Goal: Information Seeking & Learning: Learn about a topic

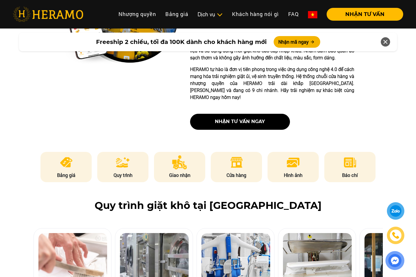
click at [74, 152] on li "Bảng giá" at bounding box center [65, 167] width 51 height 30
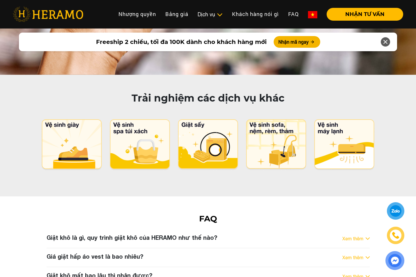
scroll to position [2880, 0]
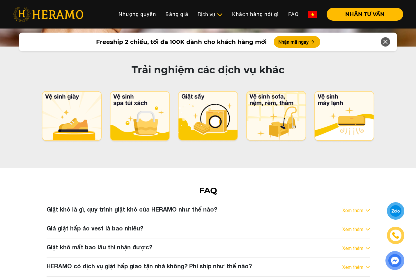
click at [364, 207] on div "Xem thêm" at bounding box center [356, 210] width 27 height 7
click at [361, 226] on link "Xem thêm" at bounding box center [353, 229] width 21 height 7
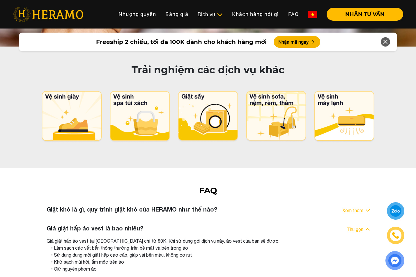
click at [71, 238] on div "Giá giặt hấp áo vest tại [GEOGRAPHIC_DATA] chỉ từ 80K. Khi sử dụng gói dịch vụ …" at bounding box center [208, 255] width 323 height 35
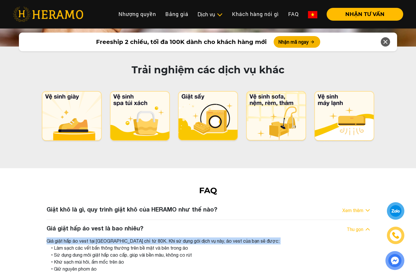
click at [71, 238] on div "Giá giặt hấp áo vest tại [GEOGRAPHIC_DATA] chỉ từ 80K. Khi sử dụng gói dịch vụ …" at bounding box center [208, 255] width 323 height 35
click at [72, 238] on div "Giá giặt hấp áo vest tại [GEOGRAPHIC_DATA] chỉ từ 80K. Khi sử dụng gói dịch vụ …" at bounding box center [208, 255] width 323 height 35
click at [73, 238] on div "Giá giặt hấp áo vest tại [GEOGRAPHIC_DATA] chỉ từ 80K. Khi sử dụng gói dịch vụ …" at bounding box center [208, 255] width 323 height 35
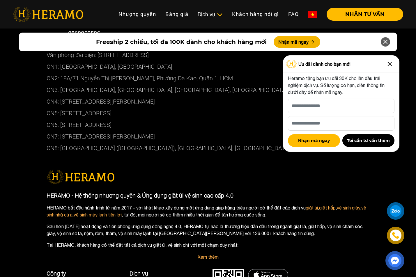
scroll to position [3368, 0]
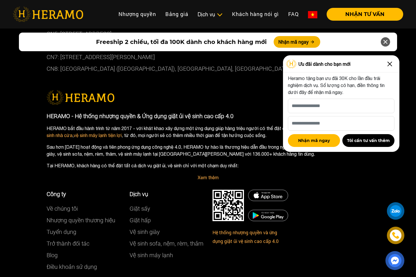
click at [389, 62] on img at bounding box center [389, 63] width 9 height 9
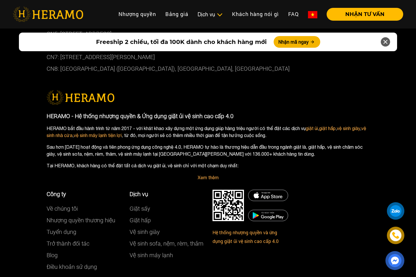
click at [386, 42] on icon at bounding box center [385, 42] width 7 height 10
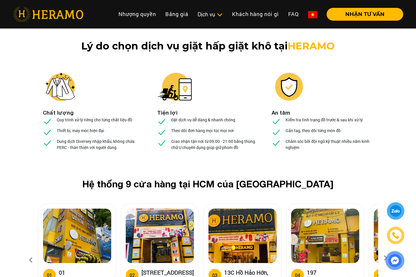
scroll to position [2057, 0]
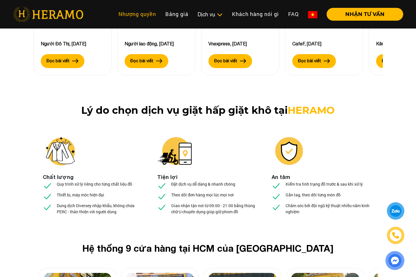
click at [133, 14] on link "Nhượng quyền" at bounding box center [137, 14] width 47 height 13
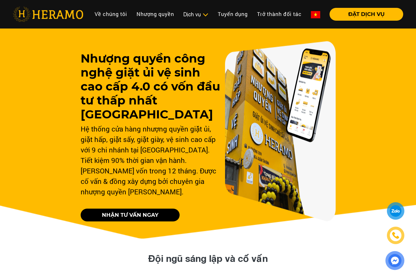
click at [157, 64] on h3 "Nhượng quyền công nghệ giặt ủi vệ sinh cao cấp 4.0 có vốn đầu tư thấp nhất [GEO…" at bounding box center [151, 87] width 140 height 70
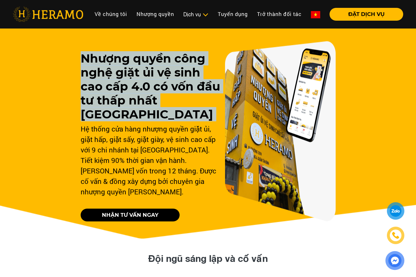
click at [157, 64] on h3 "Nhượng quyền công nghệ giặt ủi vệ sinh cao cấp 4.0 có vốn đầu tư thấp nhất [GEO…" at bounding box center [151, 87] width 140 height 70
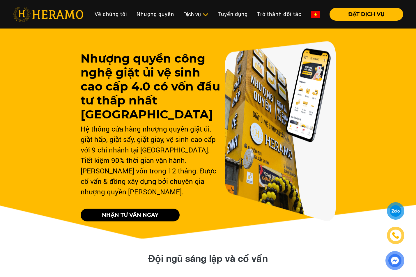
click at [158, 132] on div "Hệ thống cửa hàng nhượng quyền giặt ủi, giặt hấp, giặt sấy, giặt giày, vệ sinh …" at bounding box center [151, 160] width 140 height 73
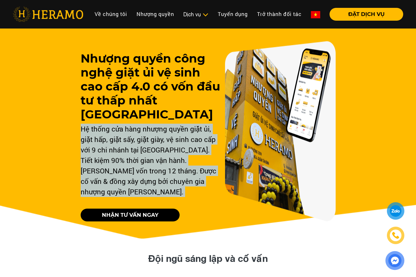
click at [158, 132] on div "Hệ thống cửa hàng nhượng quyền giặt ủi, giặt hấp, giặt sấy, giặt giày, vệ sinh …" at bounding box center [151, 160] width 140 height 73
click at [151, 134] on div "Hệ thống cửa hàng nhượng quyền giặt ủi, giặt hấp, giặt sấy, giặt giày, vệ sinh …" at bounding box center [151, 160] width 140 height 73
click at [154, 147] on div "Hệ thống cửa hàng nhượng quyền giặt ủi, giặt hấp, giặt sấy, giặt giày, vệ sinh …" at bounding box center [151, 160] width 140 height 73
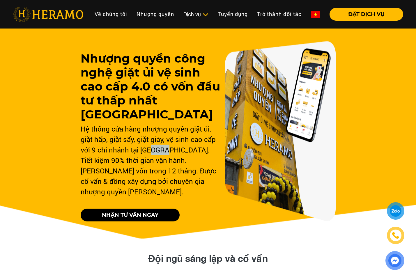
click at [154, 147] on div "Hệ thống cửa hàng nhượng quyền giặt ủi, giặt hấp, giặt sấy, giặt giày, vệ sinh …" at bounding box center [151, 160] width 140 height 73
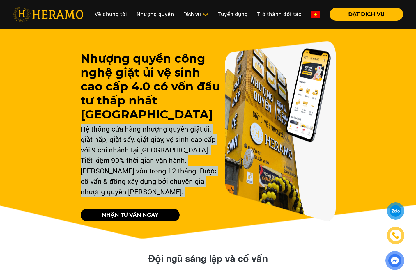
click at [154, 147] on div "Hệ thống cửa hàng nhượng quyền giặt ủi, giặt hấp, giặt sấy, giặt giày, vệ sinh …" at bounding box center [151, 160] width 140 height 73
click at [152, 145] on div "Hệ thống cửa hàng nhượng quyền giặt ủi, giặt hấp, giặt sấy, giặt giày, vệ sinh …" at bounding box center [151, 160] width 140 height 73
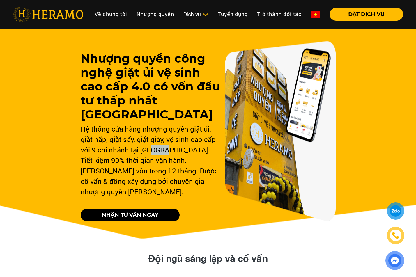
click at [152, 145] on div "Hệ thống cửa hàng nhượng quyền giặt ủi, giặt hấp, giặt sấy, giặt giày, vệ sinh …" at bounding box center [151, 160] width 140 height 73
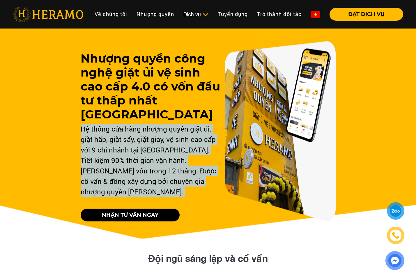
click at [152, 145] on div "Hệ thống cửa hàng nhượng quyền giặt ủi, giặt hấp, giặt sấy, giặt giày, vệ sinh …" at bounding box center [151, 160] width 140 height 73
click at [152, 141] on div "Hệ thống cửa hàng nhượng quyền giặt ủi, giặt hấp, giặt sấy, giặt giày, vệ sinh …" at bounding box center [151, 160] width 140 height 73
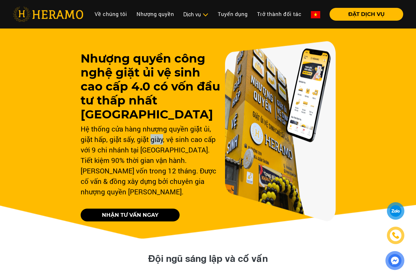
click at [152, 141] on div "Hệ thống cửa hàng nhượng quyền giặt ủi, giặt hấp, giặt sấy, giặt giày, vệ sinh …" at bounding box center [151, 160] width 140 height 73
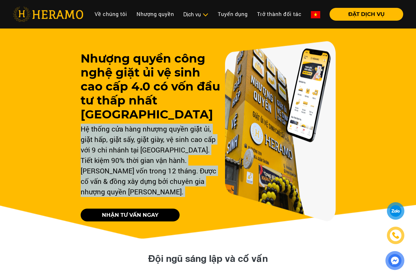
click at [152, 141] on div "Hệ thống cửa hàng nhượng quyền giặt ủi, giặt hấp, giặt sấy, giặt giày, vệ sinh …" at bounding box center [151, 160] width 140 height 73
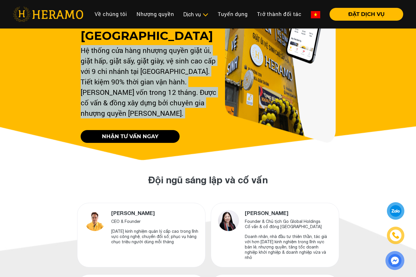
scroll to position [175, 0]
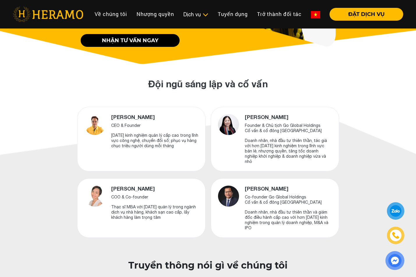
click at [243, 124] on div "[PERSON_NAME] Founder & Chủ tịch Go Global Holdings Cố vấn & cổ đông [PERSON_NA…" at bounding box center [275, 139] width 128 height 65
click at [234, 121] on img at bounding box center [228, 124] width 21 height 21
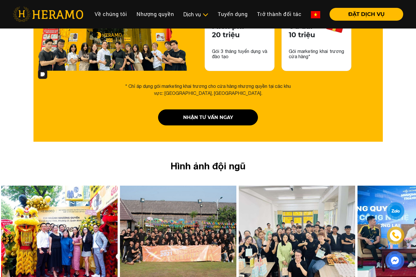
scroll to position [1049, 0]
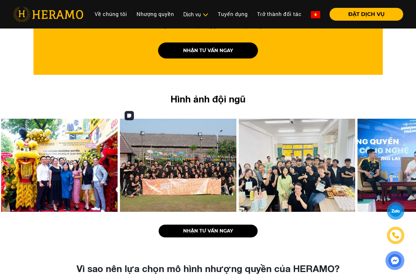
click at [168, 159] on img at bounding box center [178, 165] width 117 height 93
click at [73, 152] on img at bounding box center [59, 165] width 117 height 93
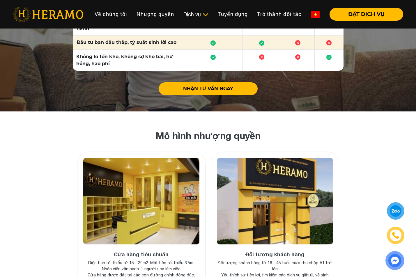
scroll to position [2126, 0]
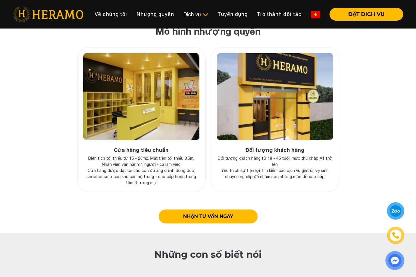
click at [144, 156] on p "Diện tích tối thiểu từ 15 - 20m2. Mặt tiền tối thiểu 3.5m." at bounding box center [141, 159] width 116 height 6
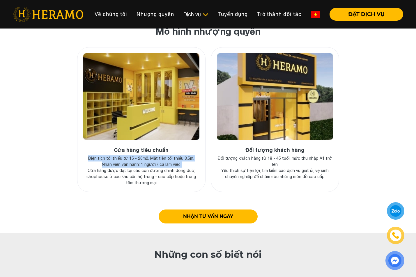
drag, startPoint x: 144, startPoint y: 144, endPoint x: 117, endPoint y: 151, distance: 27.6
click at [117, 151] on div "Cửa hàng tiêu chuẩn Diện tích tối thiểu từ 15 - 20m2. Mặt tiền tối thiểu 3.5m. …" at bounding box center [141, 166] width 116 height 39
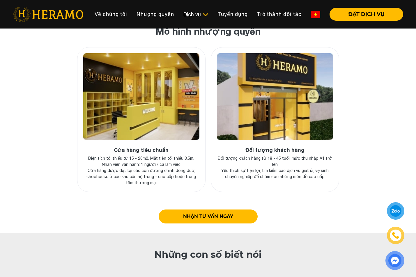
click at [251, 168] on p "Yêu thích sự tiện lợi, tìm kiếm các dịch vụ giặt ủi, vệ sinh chuyên nghiệp để c…" at bounding box center [275, 174] width 116 height 12
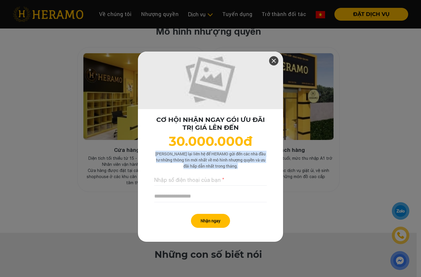
click at [252, 151] on p "[PERSON_NAME] lại liên hệ để HERAMO gửi đến các nhà đầu tư những thông tin mới …" at bounding box center [210, 160] width 112 height 18
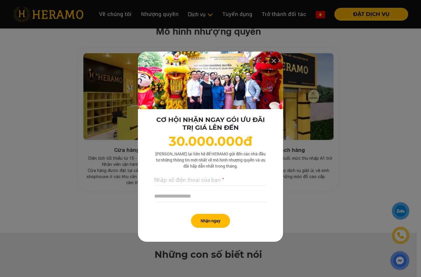
click at [311, 139] on div "CƠ HỘI NHẬN NGAY GÓI ƯU ĐÃI TRỊ GIÁ LÊN ĐẾN 30.000.000đ Lưu lại liên hệ để HERA…" at bounding box center [210, 138] width 421 height 277
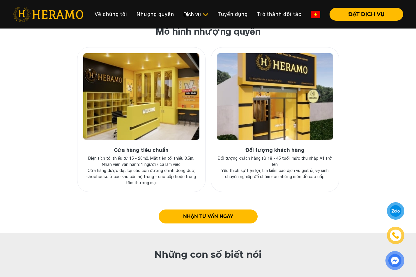
click at [234, 156] on p "Đối tượng khách hàng từ 18 - 45 tuổi, mức thu nhập A1 trở lên" at bounding box center [275, 162] width 116 height 12
click at [276, 147] on h4 "Đối tượng khách hàng" at bounding box center [275, 150] width 116 height 6
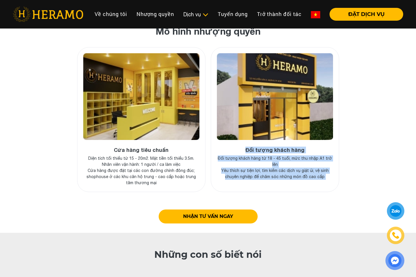
drag, startPoint x: 276, startPoint y: 134, endPoint x: 296, endPoint y: 155, distance: 28.6
click at [296, 155] on div "Đối tượng khách hàng Đối tượng khách hàng từ 18 - 45 tuổi, mức thu nhập A1 trở …" at bounding box center [275, 163] width 116 height 33
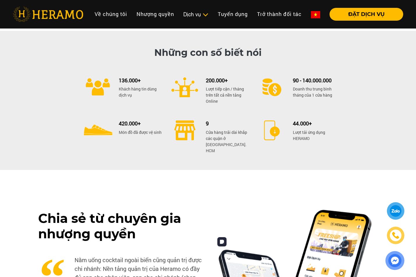
scroll to position [2272, 0]
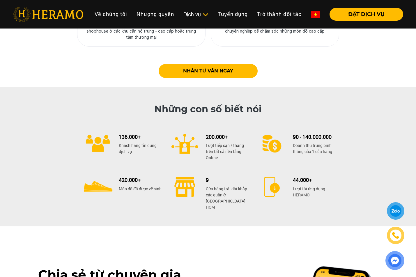
click at [134, 134] on h4 "136.000+" at bounding box center [140, 137] width 43 height 6
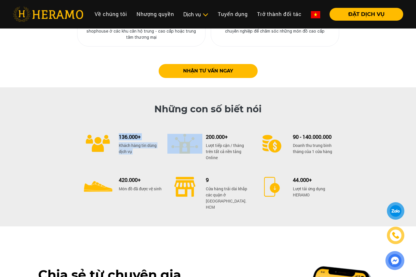
drag, startPoint x: 134, startPoint y: 121, endPoint x: 169, endPoint y: 141, distance: 40.4
click at [154, 139] on div "136.000+ Khách hàng tin dùng dịch vụ" at bounding box center [138, 150] width 46 height 32
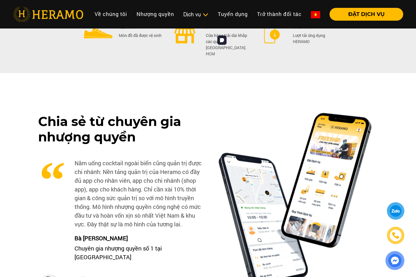
scroll to position [2359, 0]
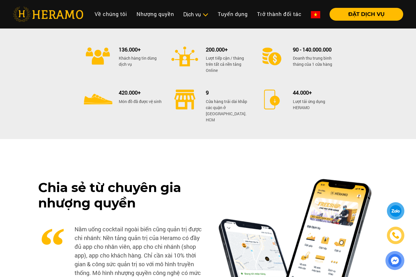
click at [303, 98] on p "Lượt tải ứng dụng HERAMO" at bounding box center [314, 104] width 43 height 12
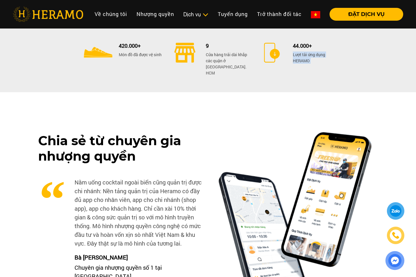
scroll to position [2447, 0]
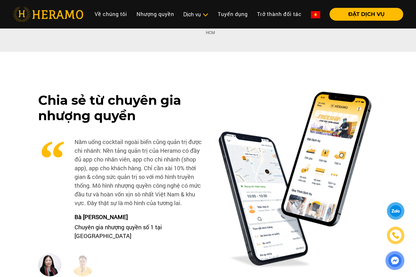
click at [110, 137] on p "Nằm uống cocktail ngoài biển cũng quản trị được chi nhánh: Nền tảng quản trị củ…" at bounding box center [120, 172] width 165 height 70
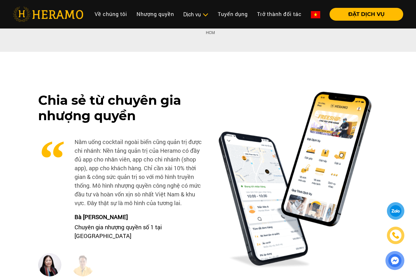
click at [110, 137] on p "Nằm uống cocktail ngoài biển cũng quản trị được chi nhánh: Nền tảng quản trị củ…" at bounding box center [120, 172] width 165 height 70
click at [85, 253] on img at bounding box center [82, 264] width 23 height 23
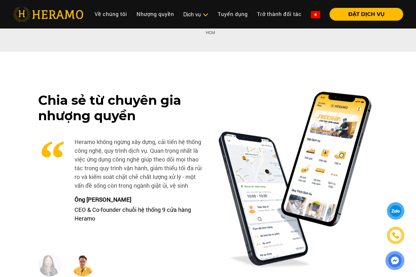
click at [53, 253] on img at bounding box center [49, 264] width 23 height 23
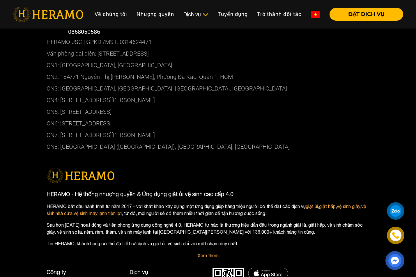
scroll to position [3245, 0]
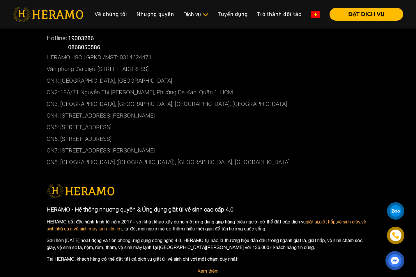
click at [80, 156] on p "CN8: [GEOGRAPHIC_DATA] ([GEOGRAPHIC_DATA]), [GEOGRAPHIC_DATA], [GEOGRAPHIC_DATA]" at bounding box center [208, 162] width 323 height 12
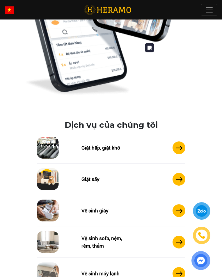
scroll to position [3618, 0]
